Goal: Task Accomplishment & Management: Complete application form

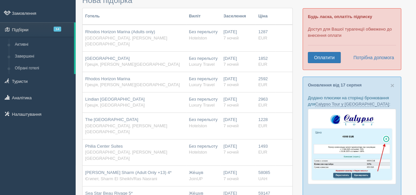
scroll to position [33, 0]
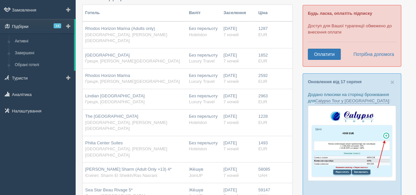
click at [38, 27] on link "Підбірки 14" at bounding box center [37, 26] width 74 height 14
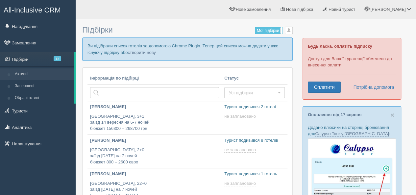
click at [139, 49] on p "Ви підібрали список готелів за допомогою Chrome Plugin. Тепер цей список можна …" at bounding box center [187, 49] width 211 height 23
click at [141, 53] on link "створити нову" at bounding box center [142, 52] width 28 height 5
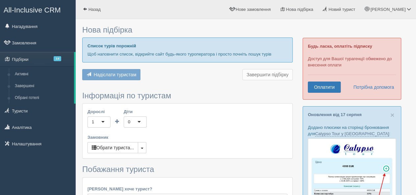
type input "7-11"
type input "1200"
type input "145100"
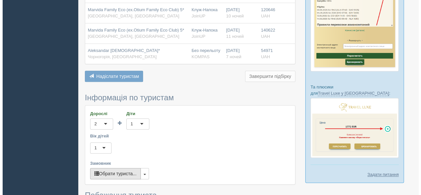
scroll to position [296, 0]
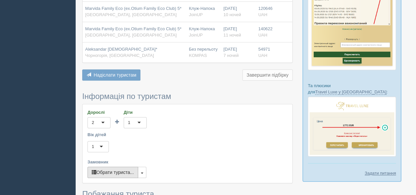
click at [114, 167] on button "Обрати туриста..." at bounding box center [113, 172] width 51 height 11
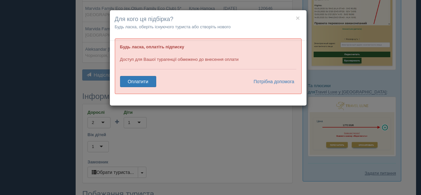
click at [295, 18] on h4 "Для кого ця підбірка?" at bounding box center [208, 19] width 187 height 9
